Goal: Complete application form: Complete application form

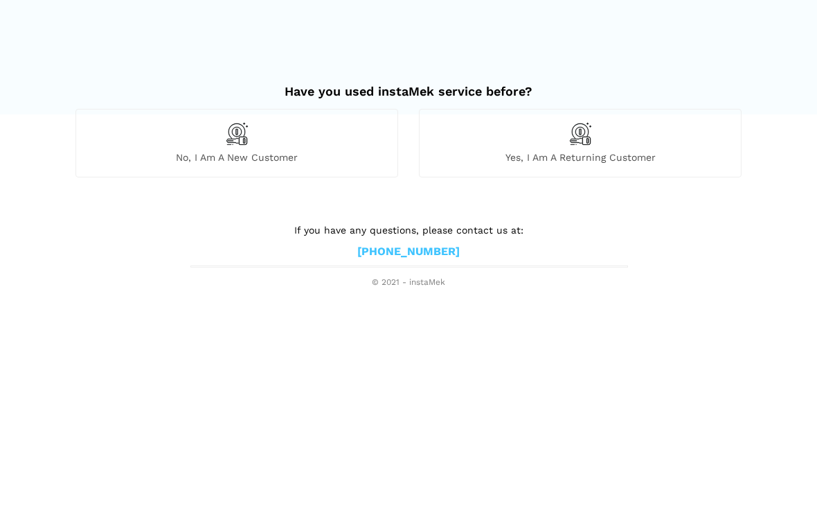
click at [244, 138] on img at bounding box center [237, 134] width 24 height 24
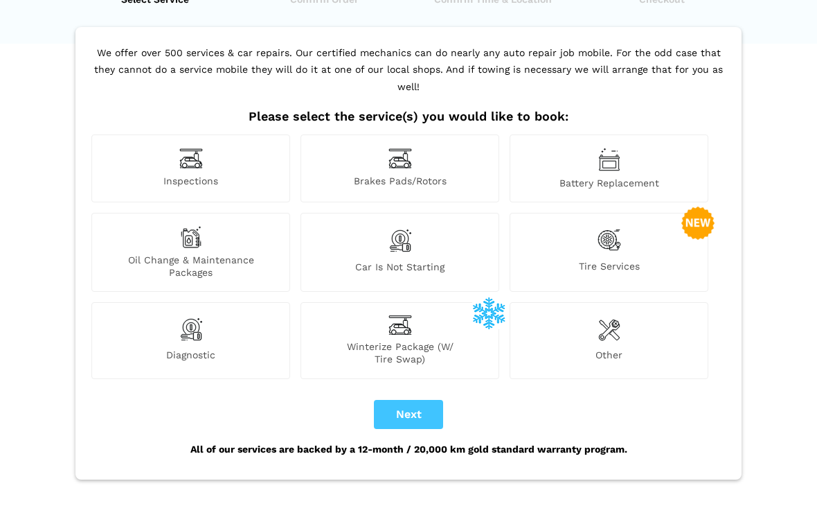
scroll to position [71, 0]
click at [611, 315] on img at bounding box center [609, 329] width 22 height 28
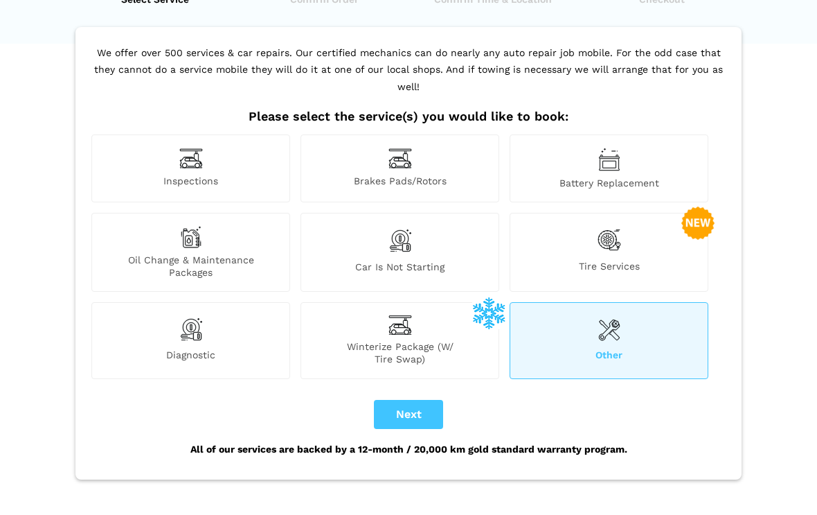
click at [422, 400] on button "Next" at bounding box center [408, 414] width 69 height 29
checkbox input "true"
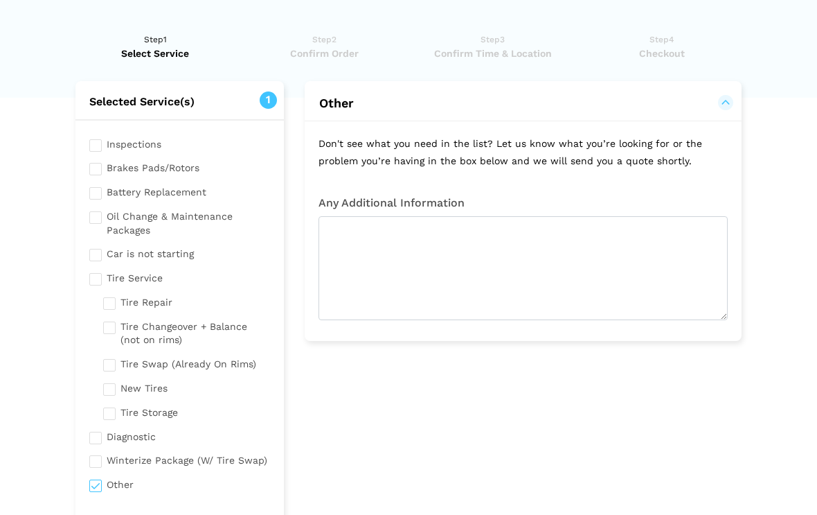
scroll to position [0, 0]
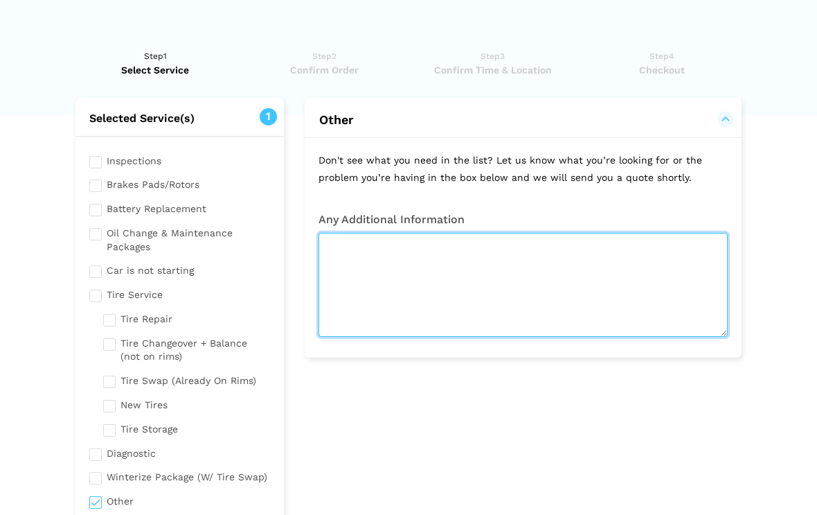
click at [345, 247] on textarea at bounding box center [523, 285] width 409 height 104
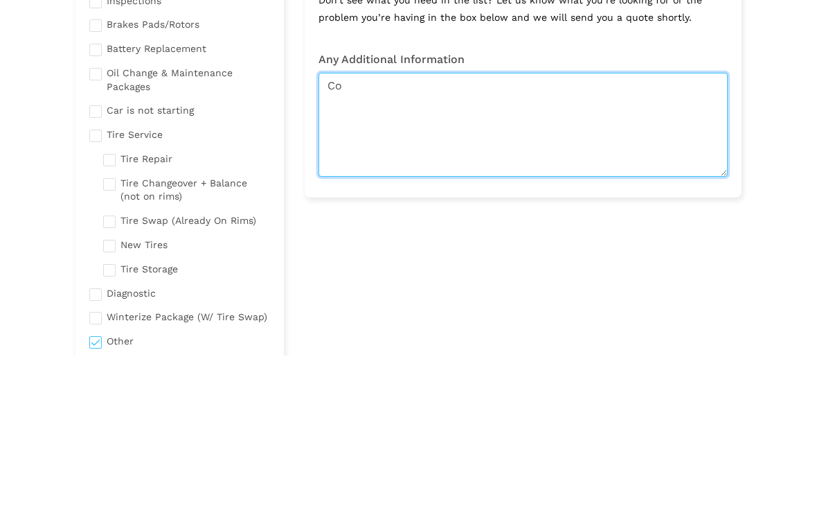
type textarea "C"
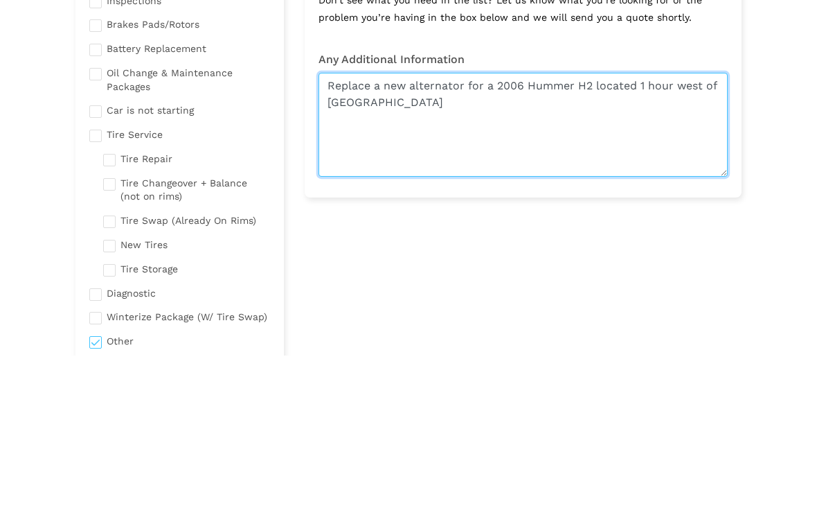
type textarea "Replace a new alternator for a 2006 Hummer H2 located 1 hour west of [GEOGRAPHI…"
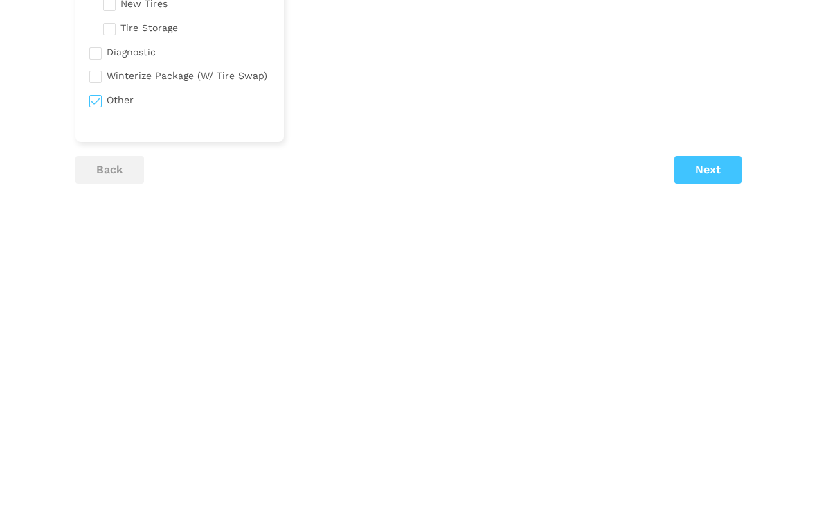
scroll to position [134, 0]
click at [717, 423] on button "Next" at bounding box center [707, 437] width 67 height 28
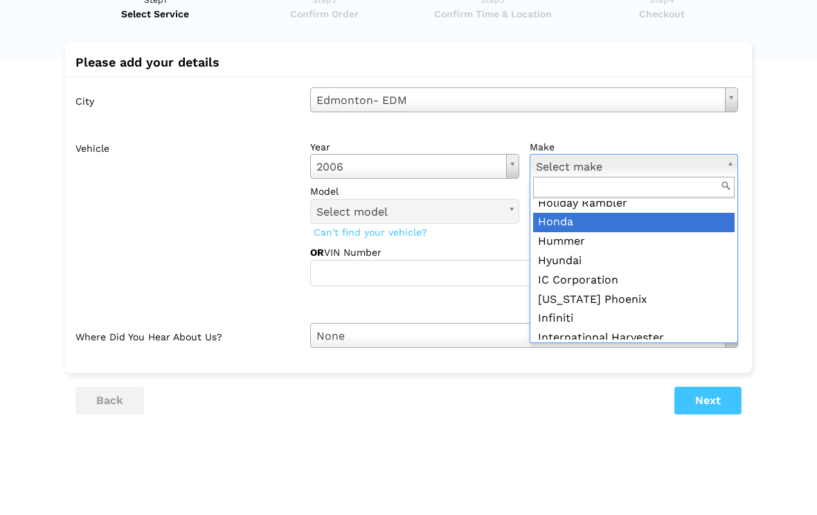
scroll to position [782, 0]
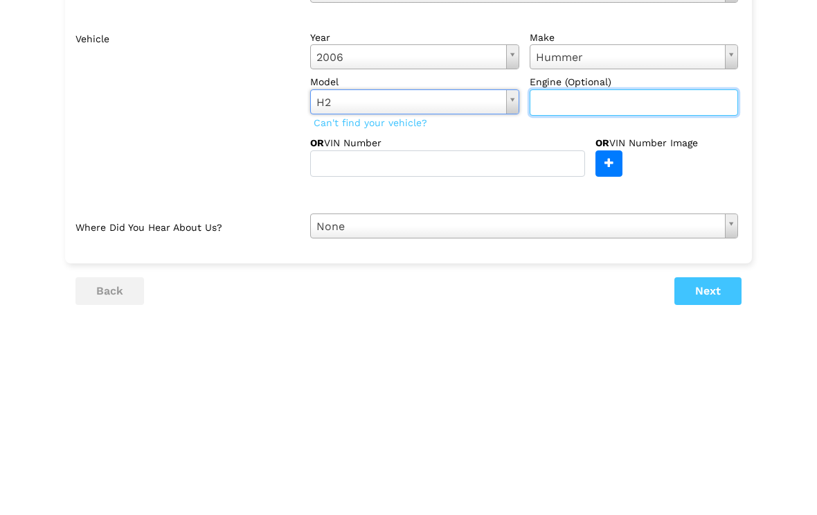
click at [555, 255] on input "text" at bounding box center [634, 268] width 209 height 26
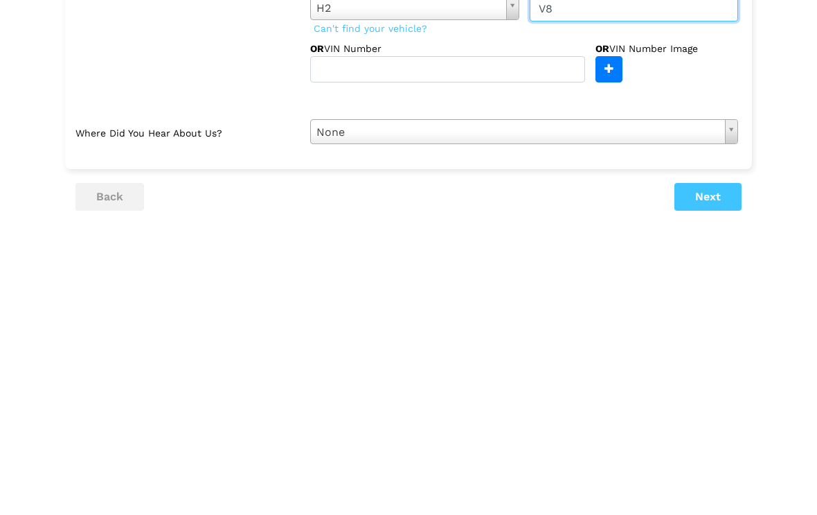
type input "V8"
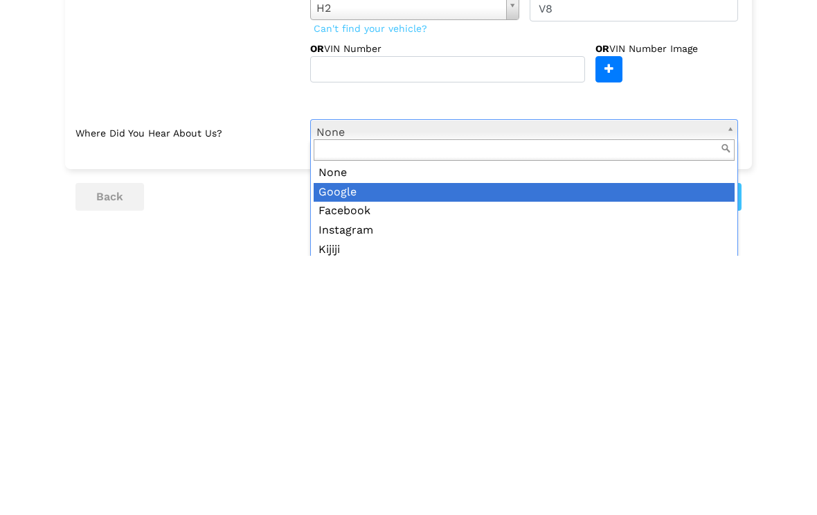
scroll to position [0, 0]
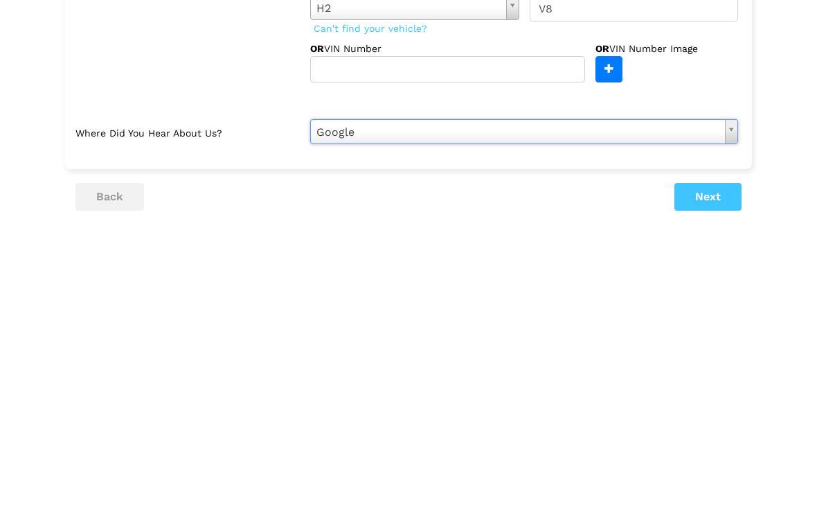
click at [701, 442] on button "Next" at bounding box center [707, 456] width 67 height 28
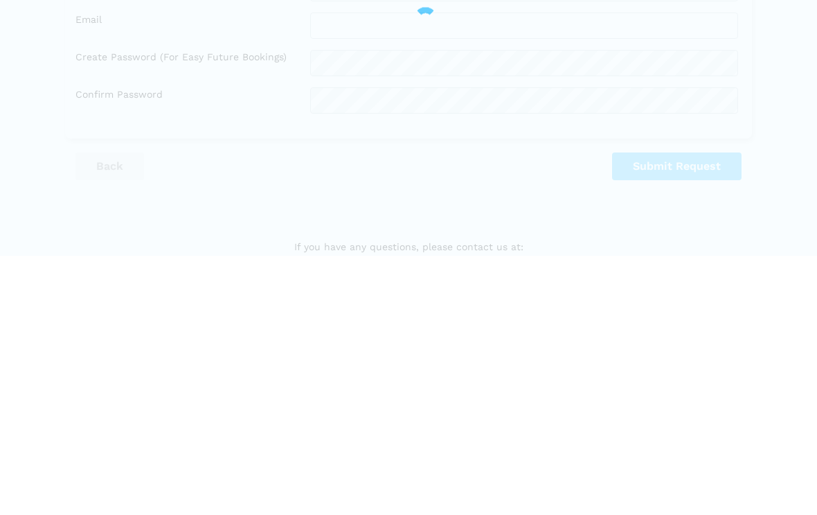
scroll to position [26, 0]
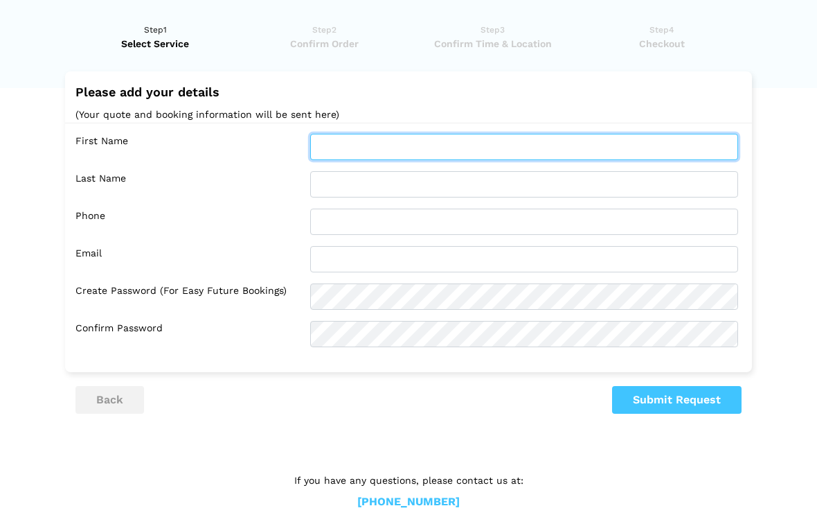
click at [351, 138] on input "text" at bounding box center [524, 147] width 428 height 26
type input "[PERSON_NAME]"
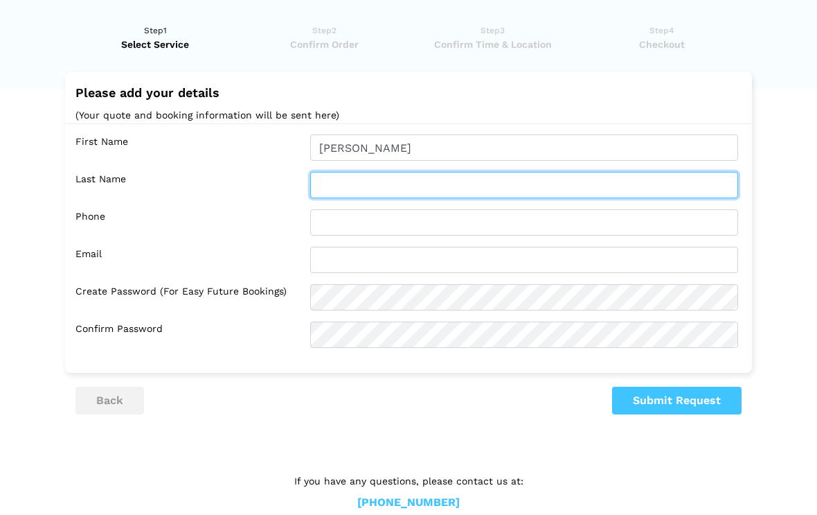
click at [337, 172] on input "text" at bounding box center [524, 185] width 428 height 26
type input "[PERSON_NAME]"
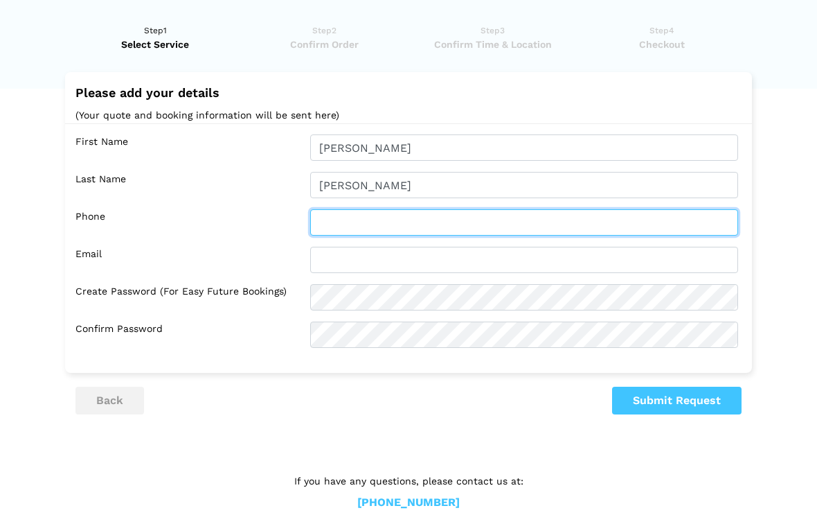
click at [338, 217] on input "text" at bounding box center [524, 222] width 428 height 26
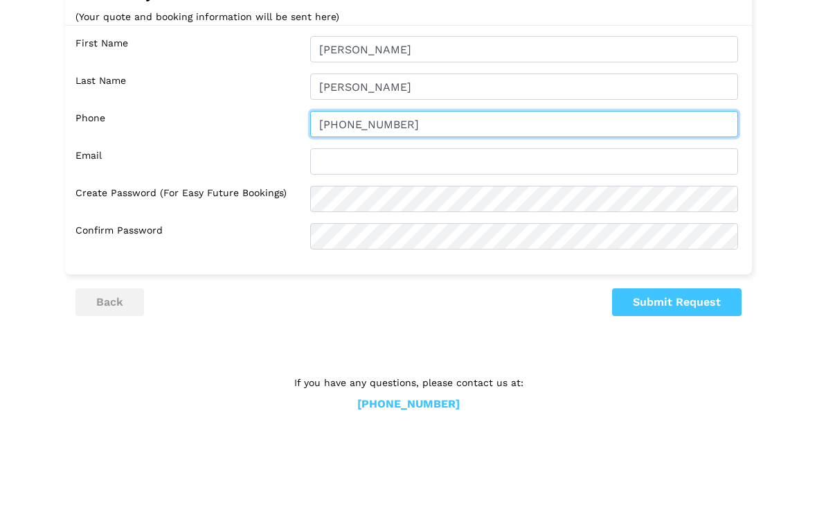
type input "[PHONE_NUMBER]"
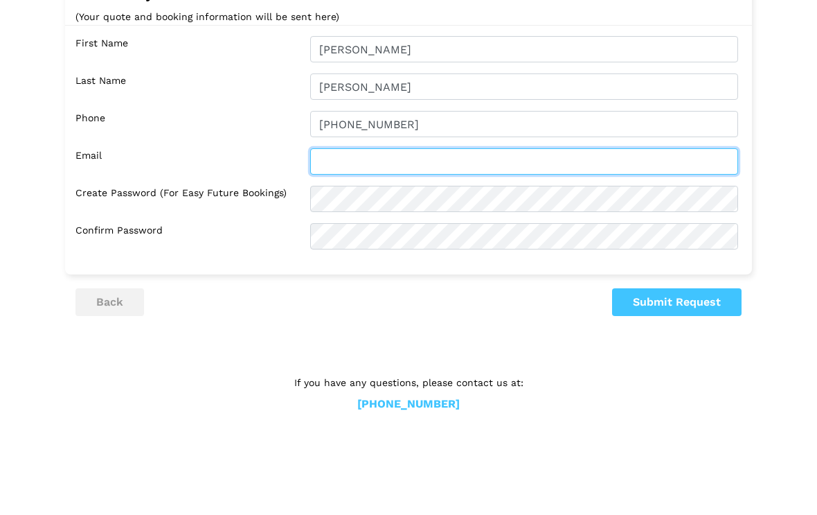
click at [337, 247] on input "text" at bounding box center [524, 260] width 428 height 26
type input "[EMAIL_ADDRESS][DOMAIN_NAME]"
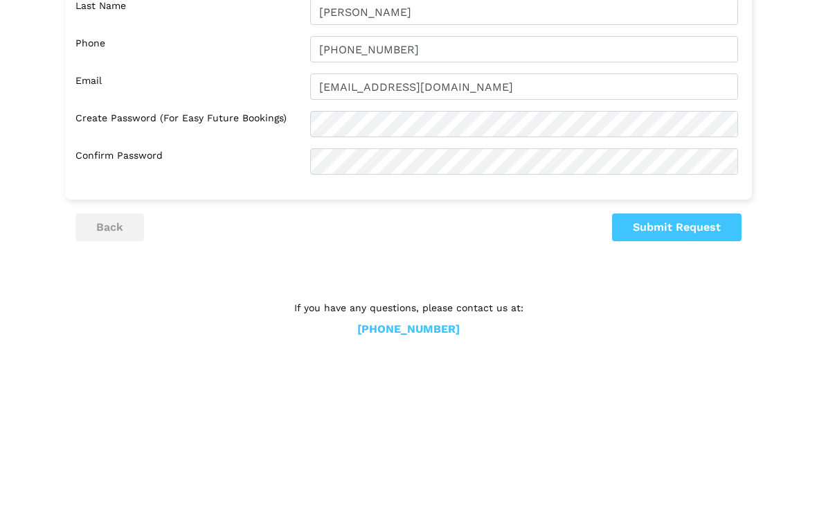
click at [670, 386] on button "Submit Request" at bounding box center [676, 400] width 129 height 28
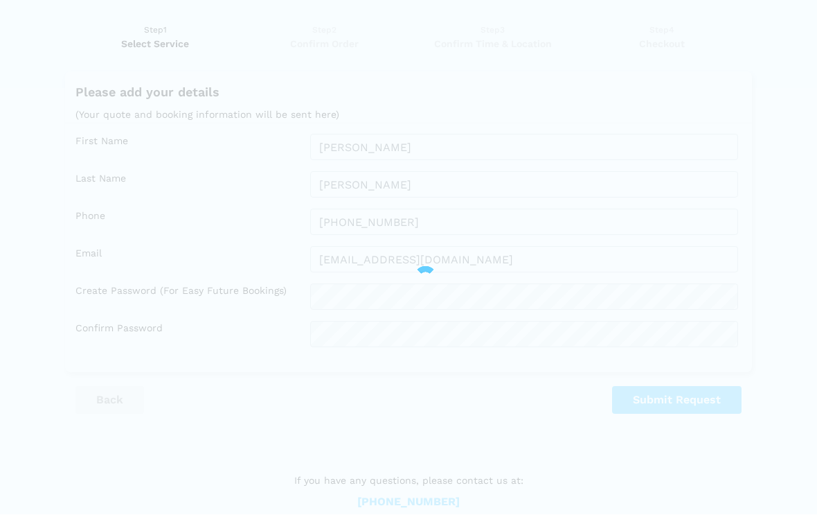
scroll to position [48, 0]
